Goal: Book appointment/travel/reservation

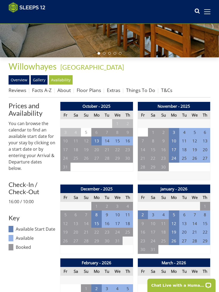
scroll to position [119, 0]
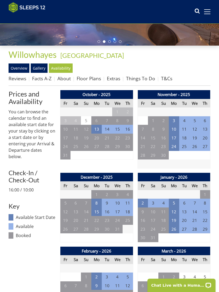
click at [108, 218] on td "23" at bounding box center [107, 220] width 10 height 9
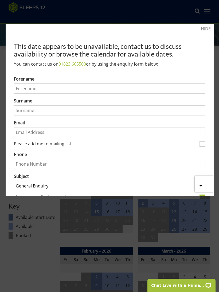
click at [204, 23] on div at bounding box center [109, 146] width 219 height 292
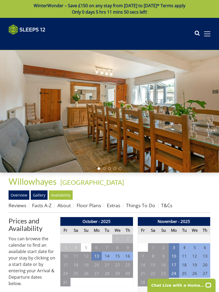
scroll to position [0, 0]
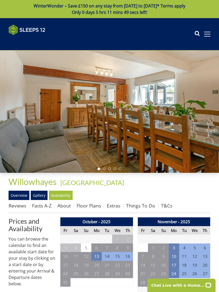
click at [208, 34] on span at bounding box center [207, 34] width 6 height 1
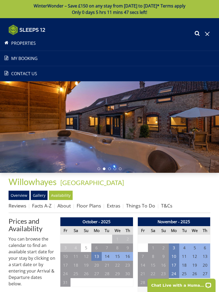
click at [31, 44] on link "Properties" at bounding box center [109, 43] width 219 height 6
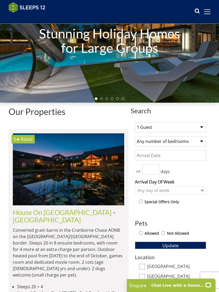
scroll to position [68, 0]
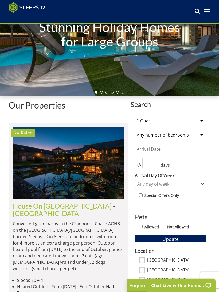
click at [202, 122] on select "1 Guest 2 Guests 3 Guests 4 Guests 5 Guests 6 Guests 7 Guests 8 Guests 9 Guests…" at bounding box center [170, 121] width 71 height 10
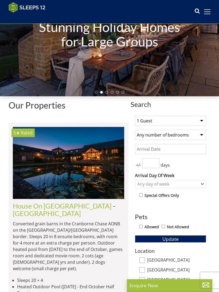
select select "13"
click at [81, 210] on link "[GEOGRAPHIC_DATA]" at bounding box center [47, 214] width 68 height 8
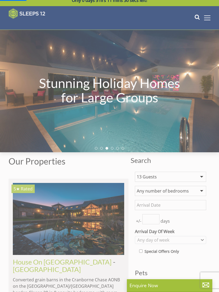
scroll to position [0, 0]
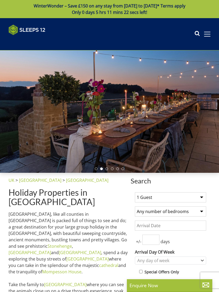
click at [97, 180] on p "[GEOGRAPHIC_DATA] > [GEOGRAPHIC_DATA] > [GEOGRAPHIC_DATA]" at bounding box center [69, 180] width 120 height 6
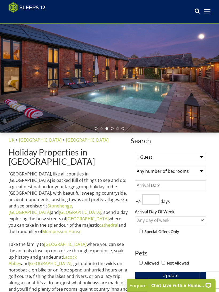
scroll to position [31, 0]
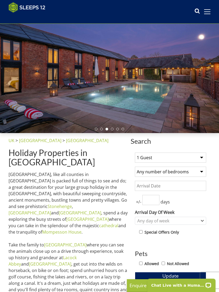
click at [201, 161] on select "1 Guest 2 Guests 3 Guests 4 Guests 5 Guests 6 Guests 7 Guests 8 Guests 9 Guests…" at bounding box center [170, 158] width 71 height 10
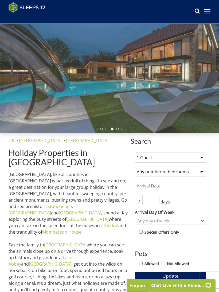
select select "13"
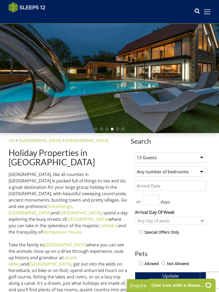
click at [204, 174] on select "Any number of bedrooms 4 Bedrooms 5 Bedrooms 6 Bedrooms 7 Bedrooms 8 Bedrooms 9…" at bounding box center [170, 172] width 71 height 10
click at [51, 210] on link "[GEOGRAPHIC_DATA]" at bounding box center [30, 213] width 42 height 6
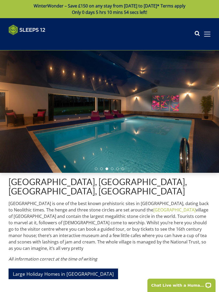
click at [196, 36] on icon at bounding box center [196, 34] width 5 height 8
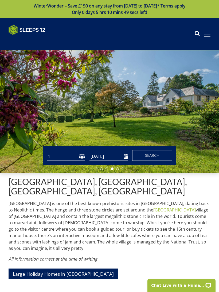
click at [111, 157] on input "[DATE]" at bounding box center [108, 156] width 38 height 9
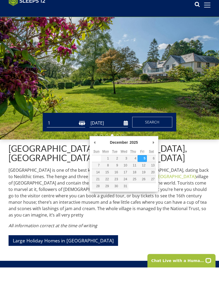
scroll to position [25, 0]
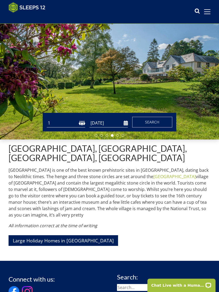
click at [117, 123] on input "[DATE]" at bounding box center [108, 123] width 38 height 9
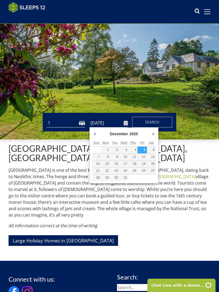
scroll to position [25, 0]
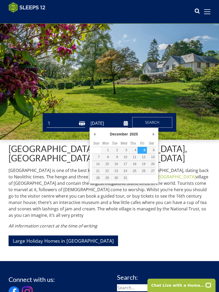
type input "[DATE]"
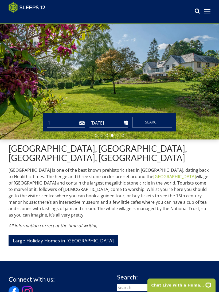
scroll to position [25, 0]
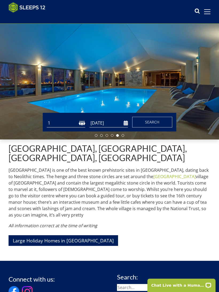
click at [48, 124] on select "1 2 3 4 5 6 7 8 9 10 11 12 13 14 15 16 17 18 19 20 21 22 23 24 25 26 27 28 29 3…" at bounding box center [66, 123] width 38 height 9
select select "13"
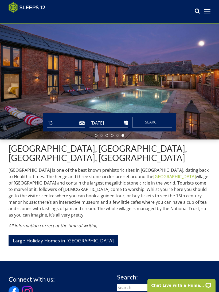
click at [161, 123] on button "Search" at bounding box center [152, 122] width 40 height 11
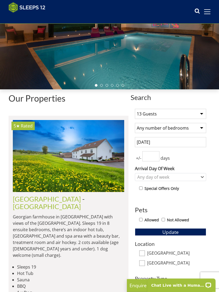
scroll to position [75, 0]
click at [153, 158] on input "number" at bounding box center [150, 156] width 17 height 10
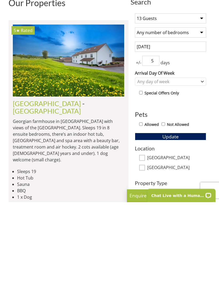
scroll to position [82, 0]
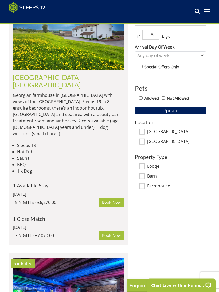
type input "5"
click at [197, 110] on button "Update" at bounding box center [170, 110] width 71 height 7
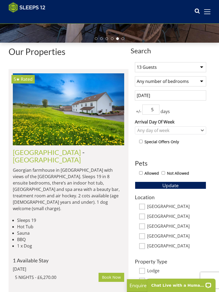
scroll to position [117, 0]
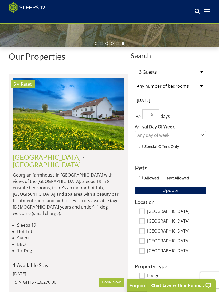
click at [69, 160] on link "[GEOGRAPHIC_DATA]" at bounding box center [47, 157] width 68 height 8
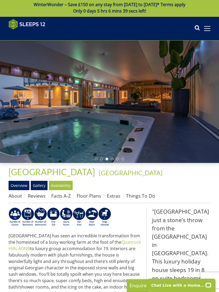
scroll to position [1, 0]
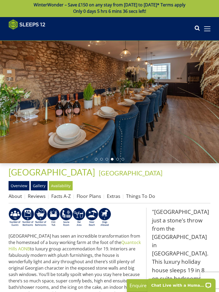
click at [37, 186] on link "Gallery" at bounding box center [39, 185] width 17 height 9
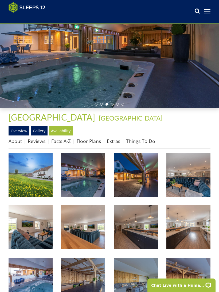
scroll to position [56, 0]
click at [32, 175] on img at bounding box center [31, 175] width 44 height 44
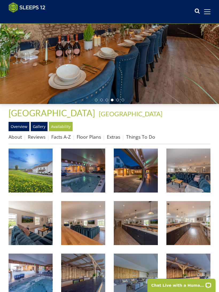
scroll to position [0, 0]
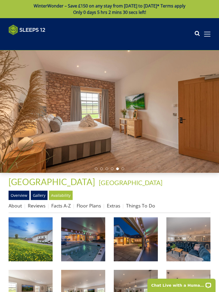
click at [15, 199] on link "Overview" at bounding box center [19, 195] width 21 height 9
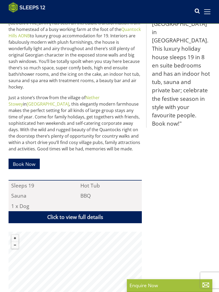
scroll to position [214, 0]
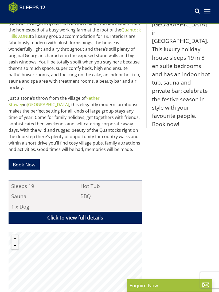
click at [89, 217] on link "Click to view full details" at bounding box center [75, 218] width 133 height 12
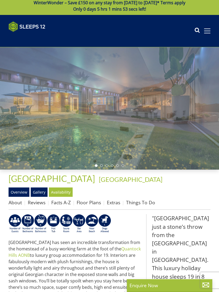
scroll to position [0, 0]
